Goal: Find specific page/section: Find specific page/section

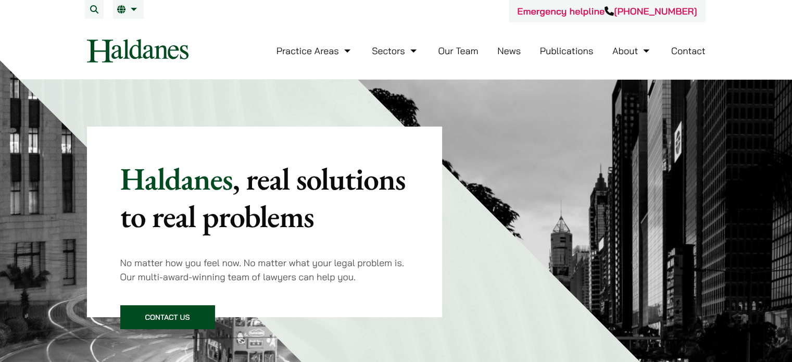
click at [459, 54] on link "Our Team" at bounding box center [458, 51] width 40 height 12
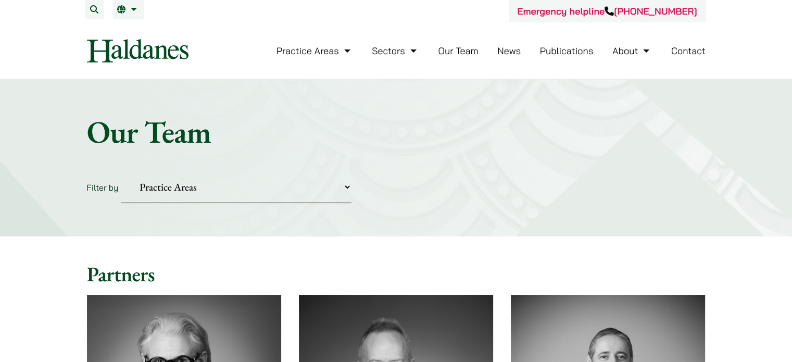
drag, startPoint x: 341, startPoint y: 187, endPoint x: 333, endPoint y: 185, distance: 8.0
click at [341, 187] on select "Practice Areas Antitrust and Competition Civil Litigation & Dispute Resolution …" at bounding box center [236, 187] width 231 height 32
click at [121, 171] on select "Practice Areas Antitrust and Competition Civil Litigation & Dispute Resolution …" at bounding box center [236, 187] width 231 height 32
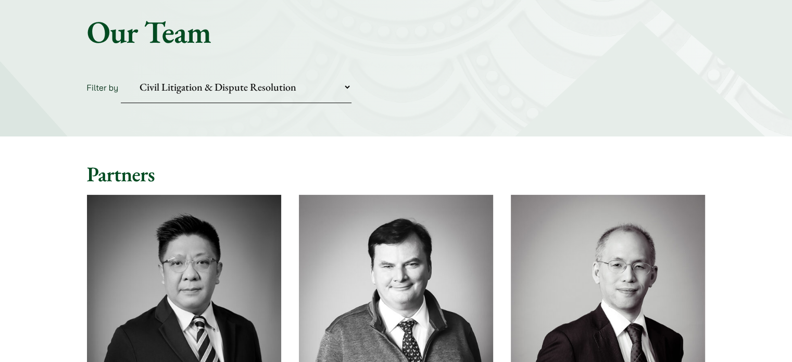
scroll to position [52, 0]
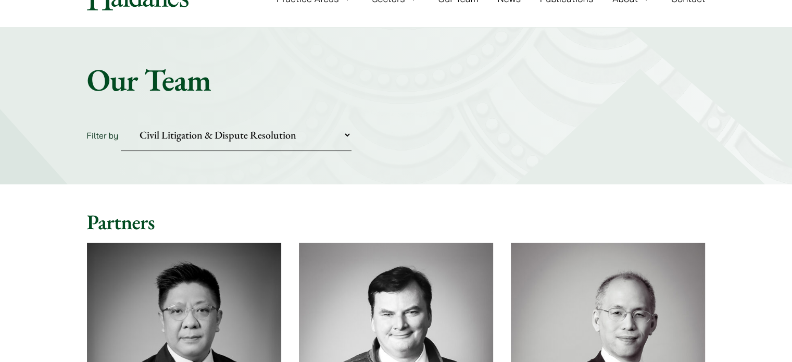
click at [317, 141] on select "Practice Areas Antitrust and Competition Civil Litigation & Dispute Resolution …" at bounding box center [236, 135] width 231 height 32
select select "criminal-defence"
click at [121, 119] on select "Practice Areas Antitrust and Competition Civil Litigation & Dispute Resolution …" at bounding box center [236, 135] width 231 height 32
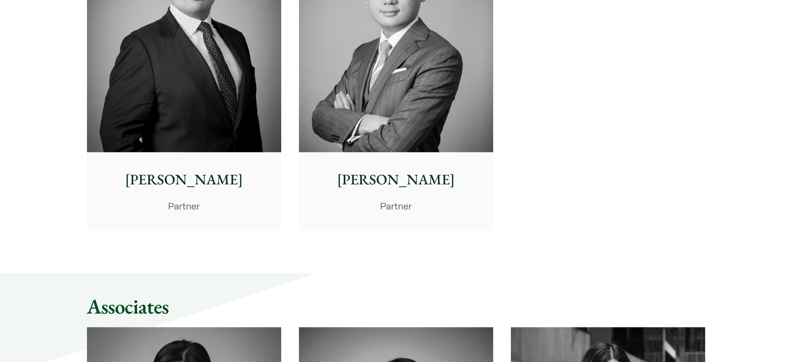
scroll to position [625, 0]
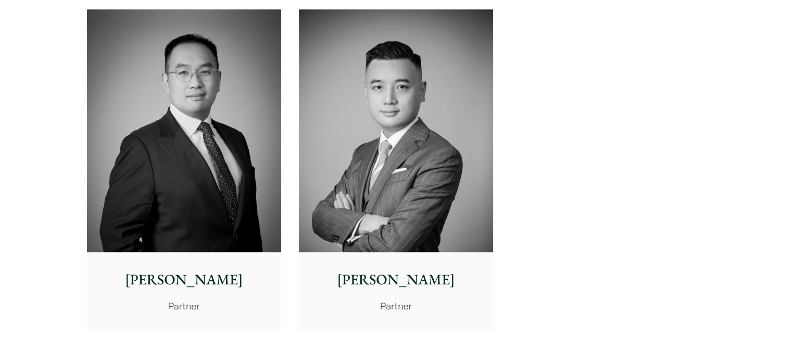
click at [447, 202] on img at bounding box center [396, 130] width 194 height 243
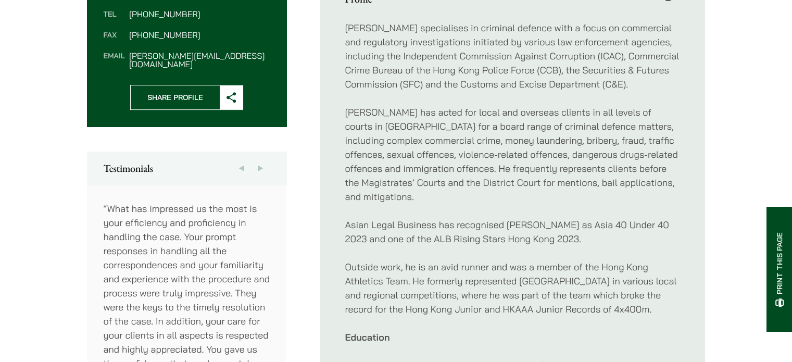
scroll to position [364, 0]
